Goal: Task Accomplishment & Management: Complete application form

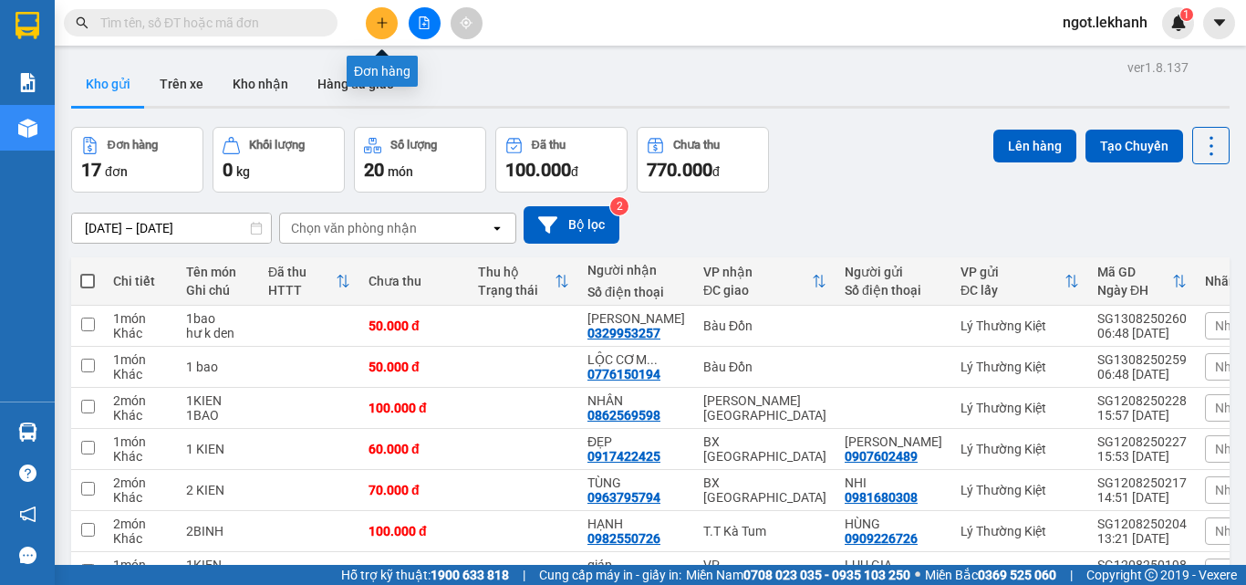
click at [376, 24] on icon "plus" at bounding box center [382, 22] width 13 height 13
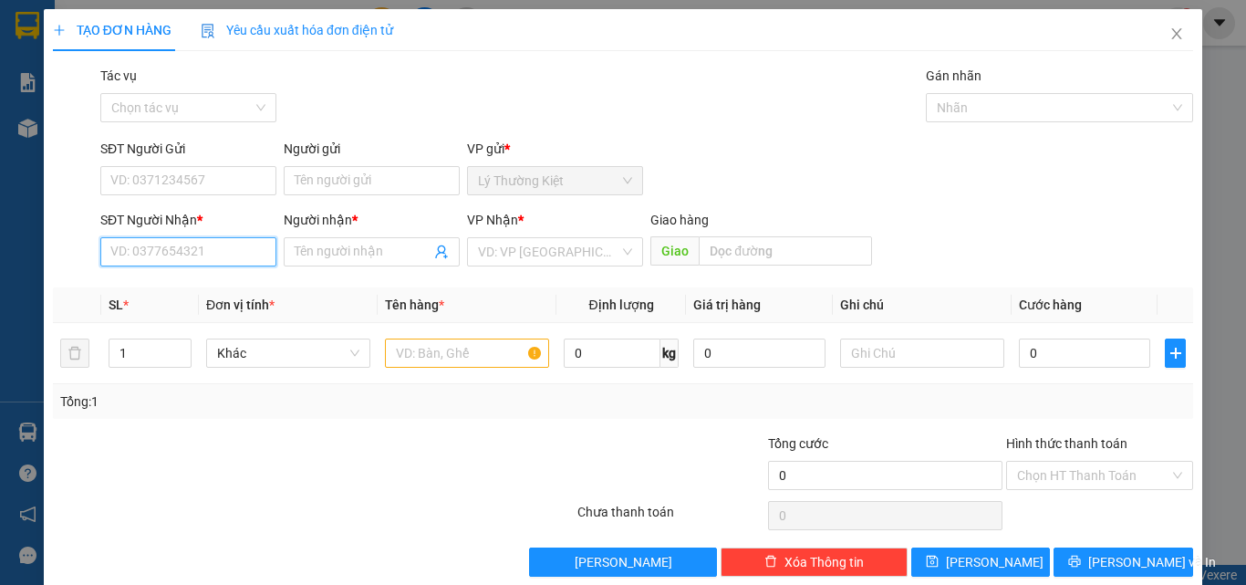
click at [205, 249] on input "SĐT Người Nhận *" at bounding box center [188, 251] width 176 height 29
type input "0784623002"
click at [214, 287] on div "0784623002 - Tâm" at bounding box center [186, 288] width 152 height 20
type input "Tâm"
type input "40.000"
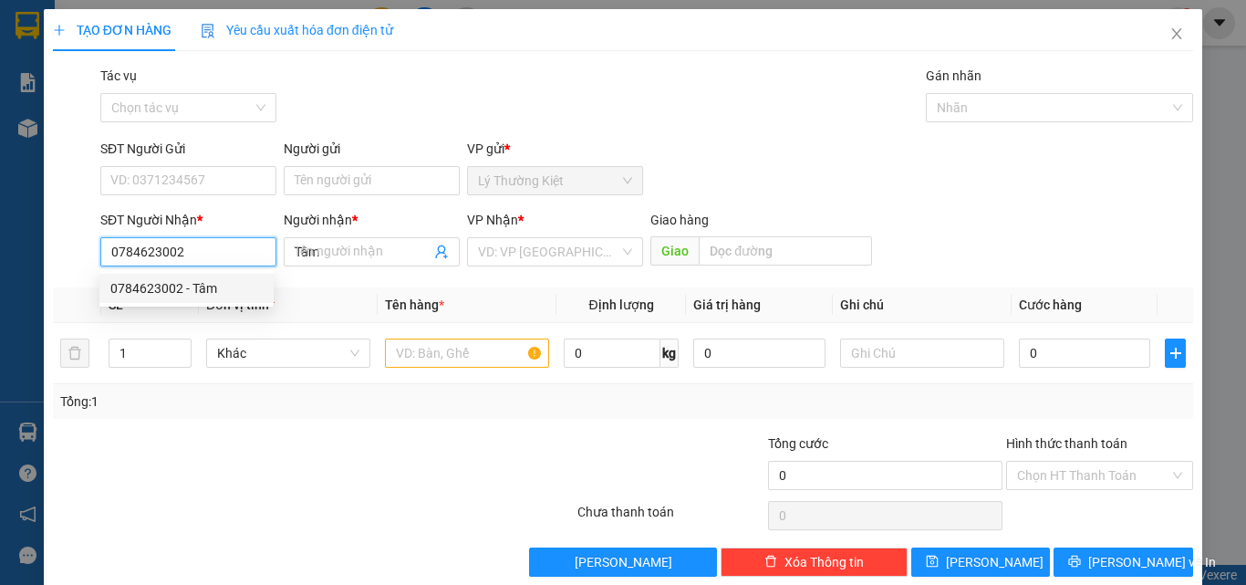
type input "40.000"
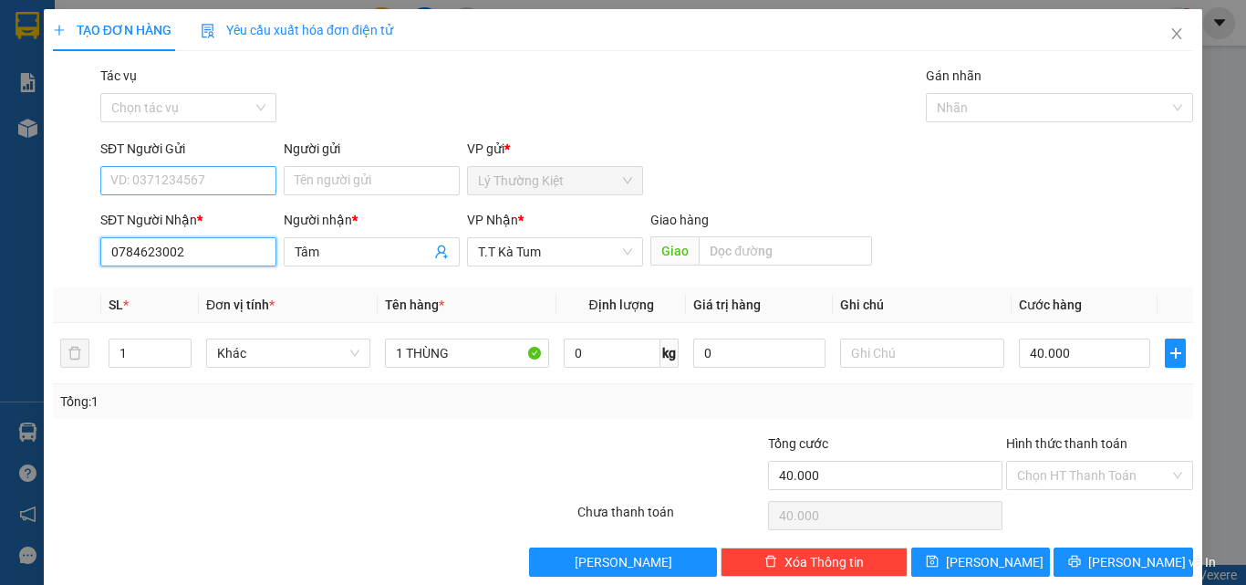
type input "0784623002"
click at [214, 180] on input "SĐT Người Gửi" at bounding box center [188, 180] width 176 height 29
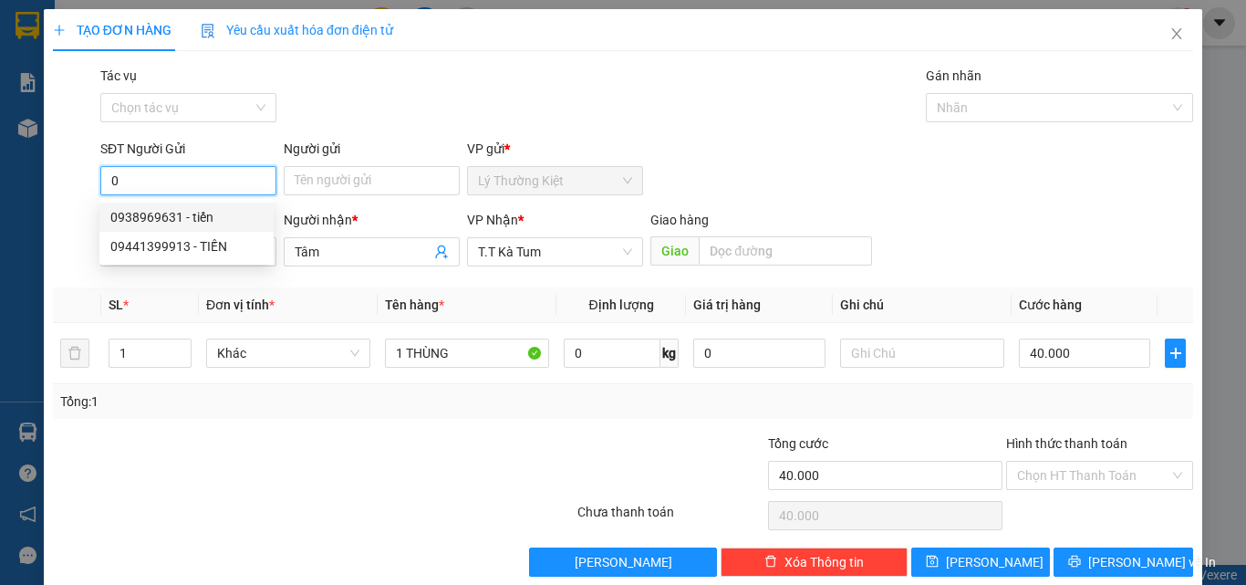
click at [184, 216] on div "0938969631 - tiến" at bounding box center [186, 217] width 152 height 20
type input "0938969631"
type input "tiến"
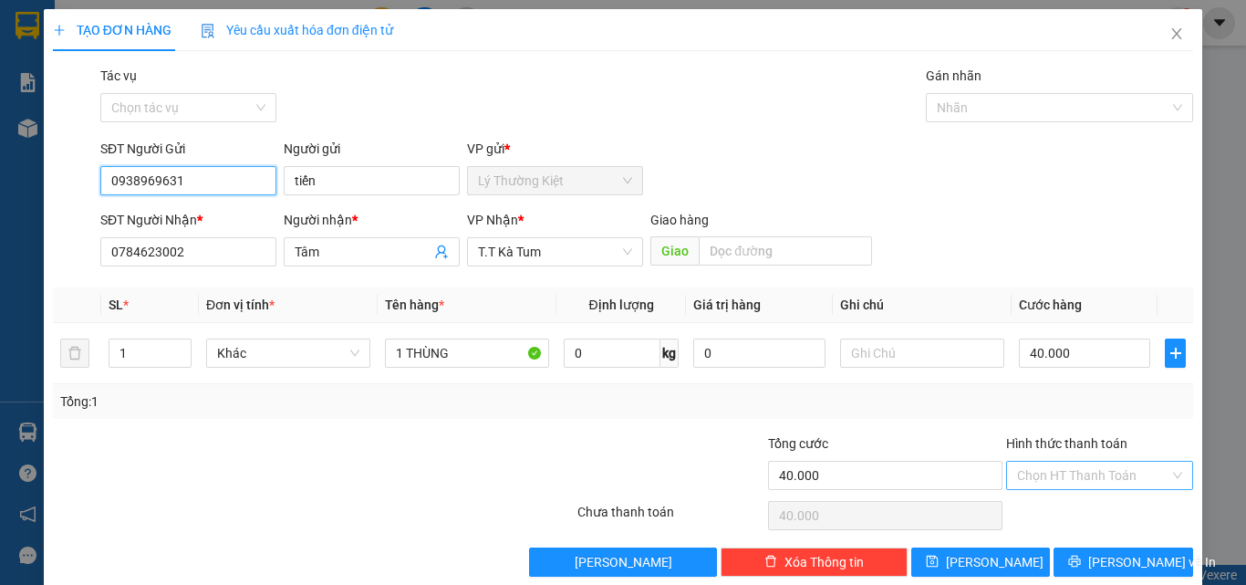
type input "0938969631"
click at [1092, 472] on input "Hình thức thanh toán" at bounding box center [1093, 475] width 152 height 27
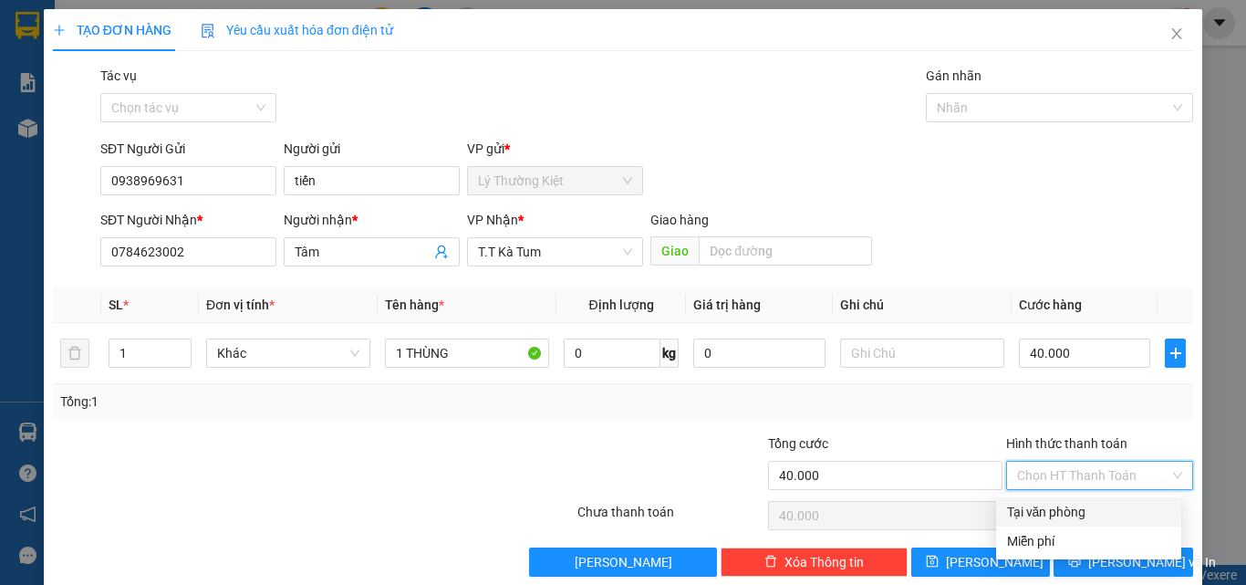
click at [1074, 512] on div "Tại văn phòng" at bounding box center [1088, 512] width 163 height 20
type input "0"
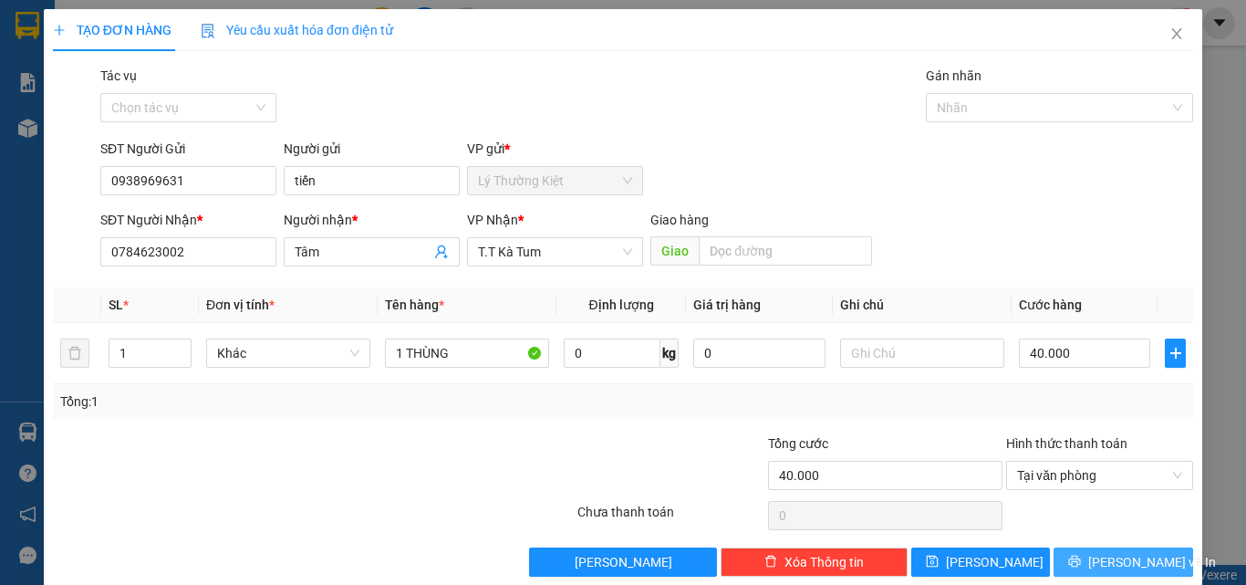
click at [1116, 560] on span "[PERSON_NAME] và In" at bounding box center [1152, 562] width 128 height 20
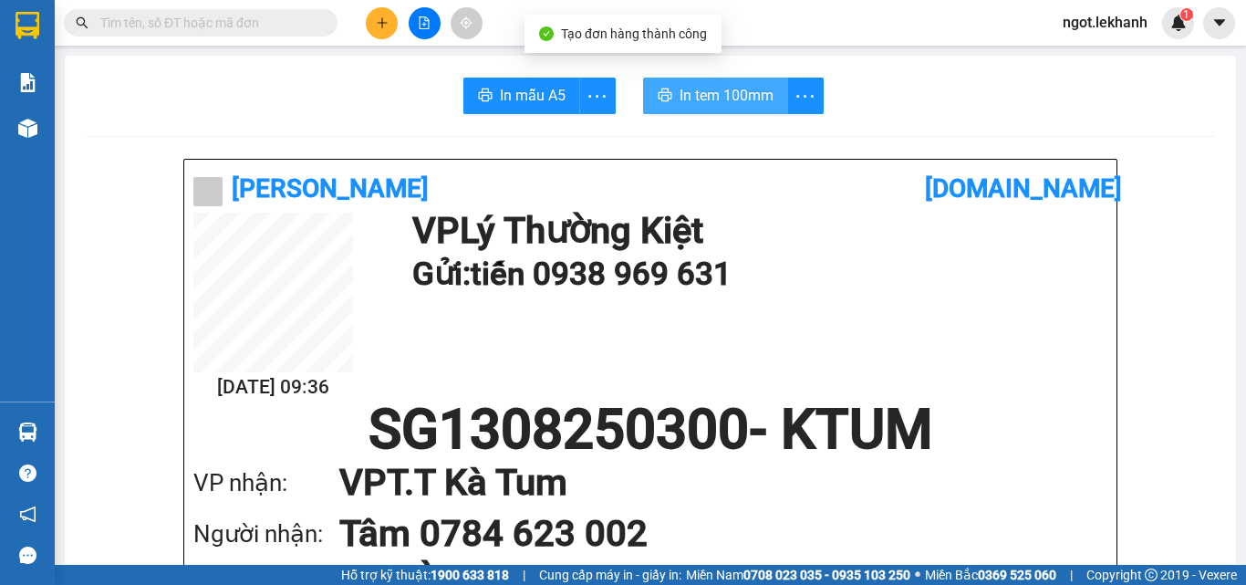
click at [717, 95] on span "In tem 100mm" at bounding box center [727, 95] width 94 height 23
